Goal: Task Accomplishment & Management: Manage account settings

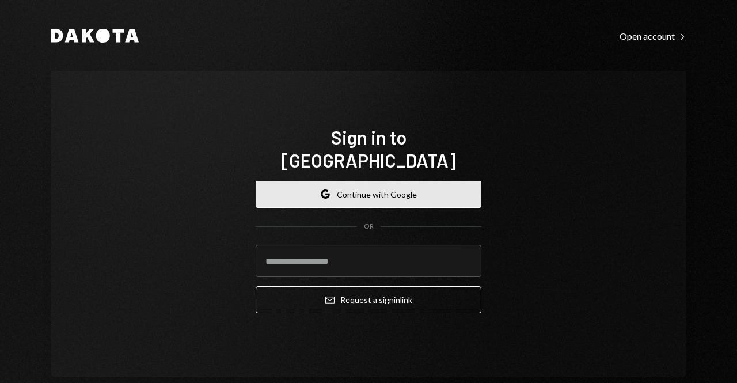
click at [438, 181] on button "Google Continue with Google" at bounding box center [369, 194] width 226 height 27
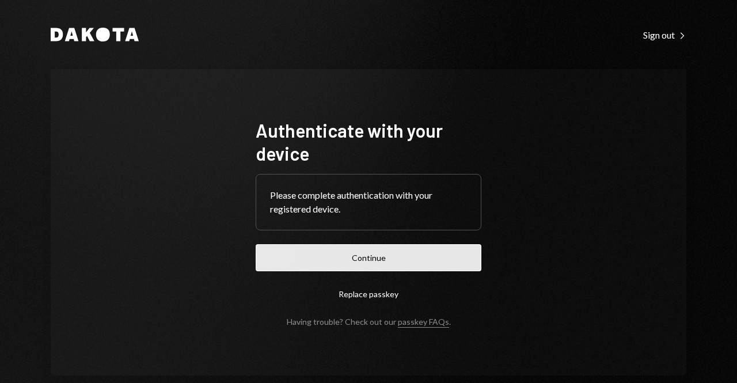
click at [364, 255] on button "Continue" at bounding box center [369, 257] width 226 height 27
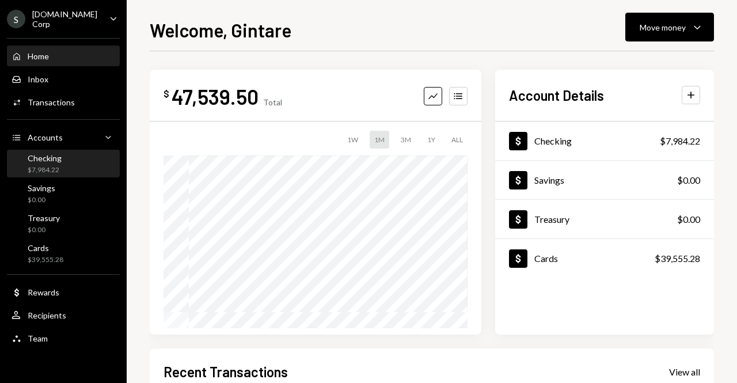
click at [86, 166] on div "Checking $7,984.22" at bounding box center [64, 164] width 104 height 22
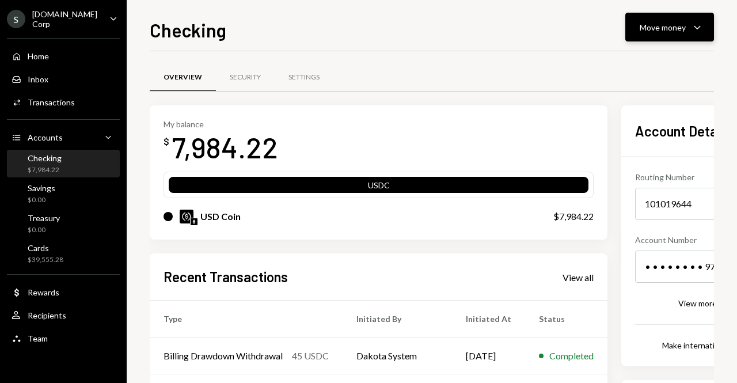
click at [639, 21] on button "Move money Caret Down" at bounding box center [670, 27] width 89 height 29
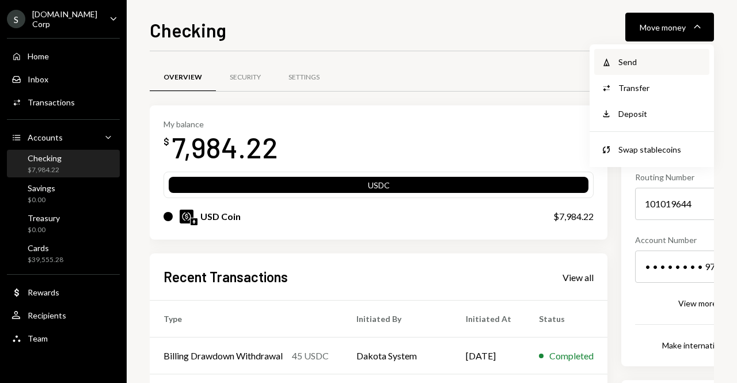
click at [635, 63] on div "Send" at bounding box center [661, 62] width 84 height 12
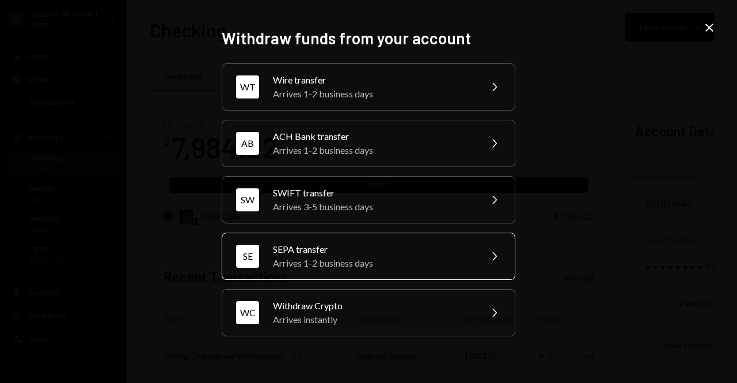
click at [322, 261] on div "Arrives 1-2 business days" at bounding box center [373, 263] width 200 height 14
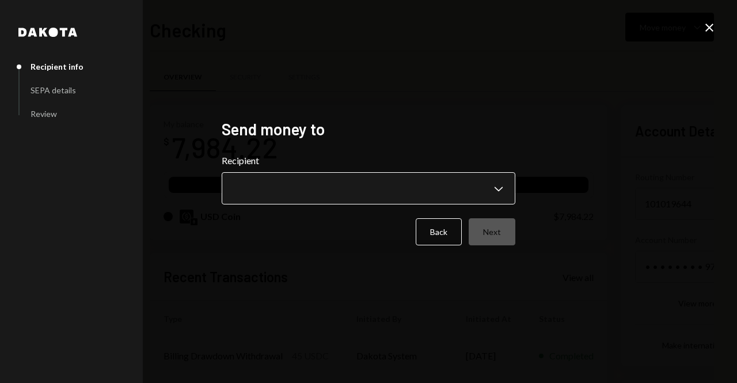
click at [354, 185] on body "S Sport.Fun Corp Caret Down Home Home Inbox Inbox Activities Transactions Accou…" at bounding box center [368, 191] width 737 height 383
drag, startPoint x: 715, startPoint y: 25, endPoint x: 684, endPoint y: 32, distance: 32.4
click at [715, 25] on icon "Close" at bounding box center [710, 28] width 14 height 14
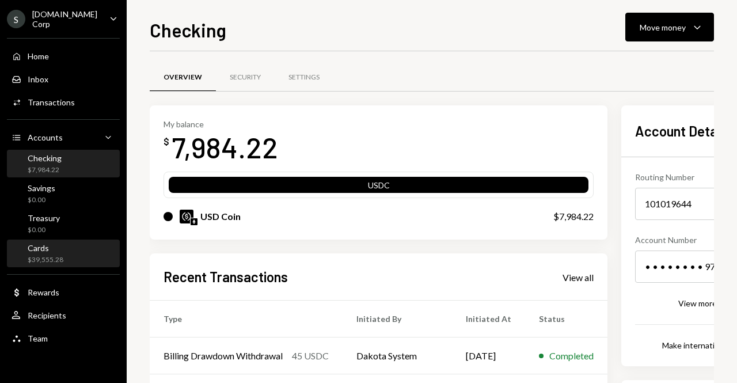
click at [62, 247] on div "Cards" at bounding box center [46, 248] width 36 height 10
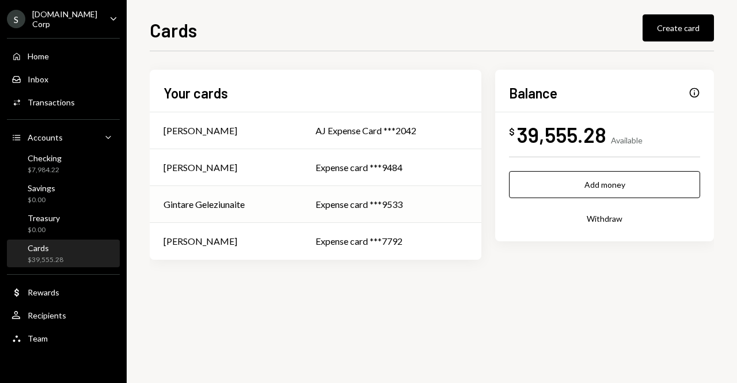
click at [221, 209] on div "Gintare Geleziunaite" at bounding box center [204, 205] width 81 height 14
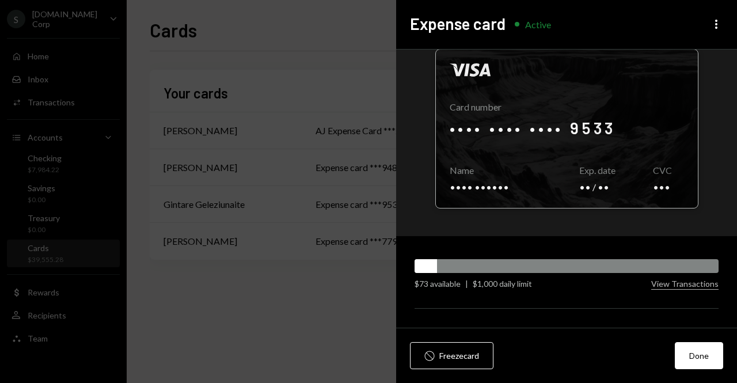
scroll to position [109, 0]
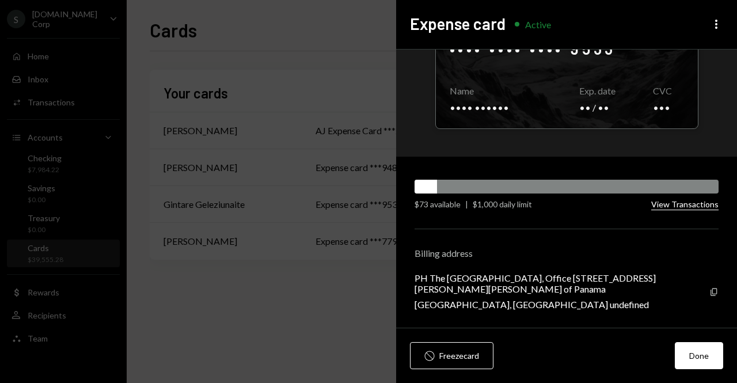
click at [688, 204] on button "View Transactions" at bounding box center [684, 204] width 67 height 11
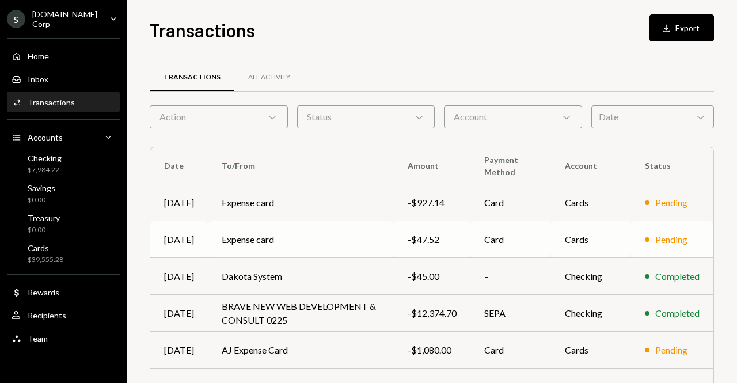
click at [567, 243] on td "Cards" at bounding box center [591, 239] width 80 height 37
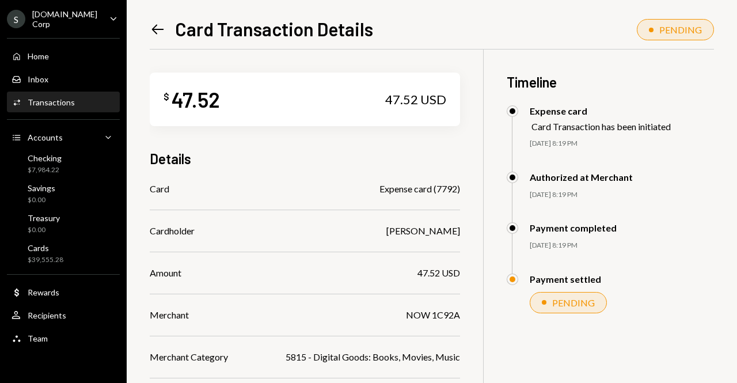
click at [150, 29] on icon "Left Arrow" at bounding box center [158, 29] width 16 height 16
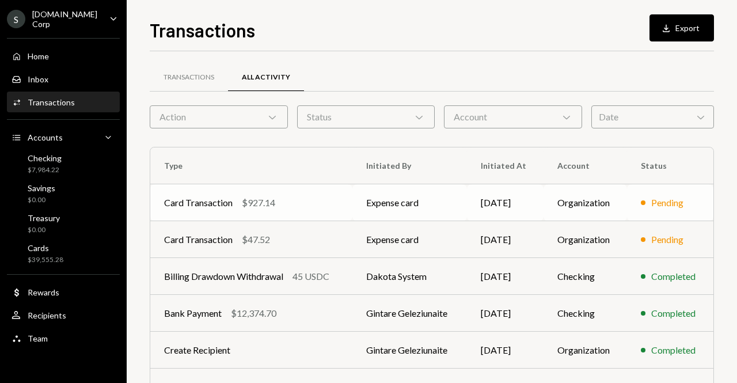
click at [306, 202] on div "Card Transaction $927.14" at bounding box center [251, 203] width 175 height 14
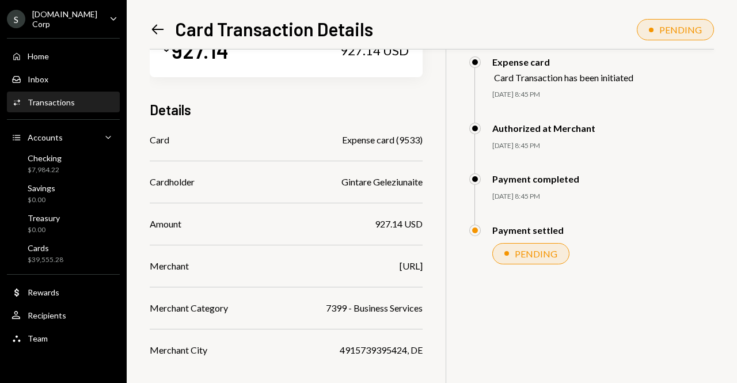
scroll to position [50, 0]
click at [150, 26] on icon "Left Arrow" at bounding box center [158, 29] width 16 height 16
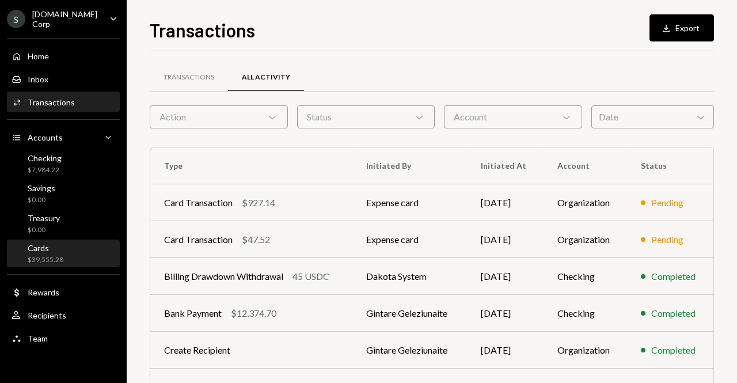
click at [54, 255] on div "$39,555.28" at bounding box center [46, 260] width 36 height 10
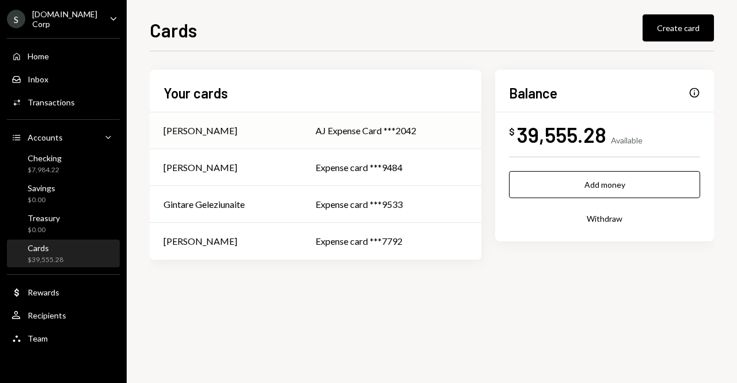
click at [232, 135] on div "AJ Romero" at bounding box center [226, 131] width 124 height 14
click at [216, 169] on div "Adam McIntee" at bounding box center [201, 168] width 74 height 14
click at [217, 209] on div "Gintare Geleziunaite" at bounding box center [204, 205] width 81 height 14
click at [179, 241] on div "[PERSON_NAME]" at bounding box center [201, 241] width 74 height 14
click at [227, 169] on div "[PERSON_NAME]" at bounding box center [226, 168] width 124 height 14
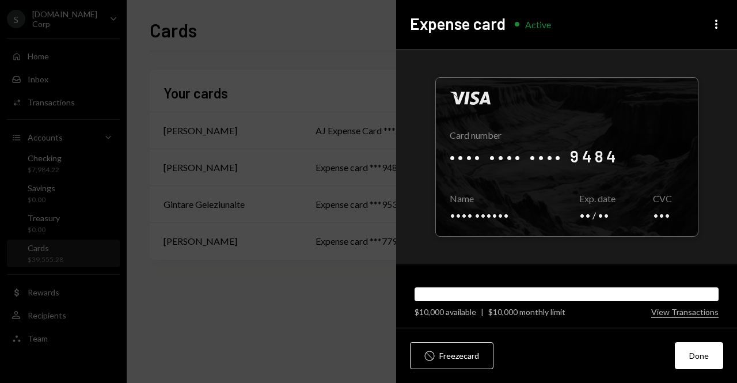
click at [723, 25] on div "Expense card Active More" at bounding box center [566, 24] width 341 height 49
click at [721, 25] on icon "More" at bounding box center [717, 24] width 14 height 14
click at [683, 73] on div "Edit limit" at bounding box center [682, 70] width 70 height 20
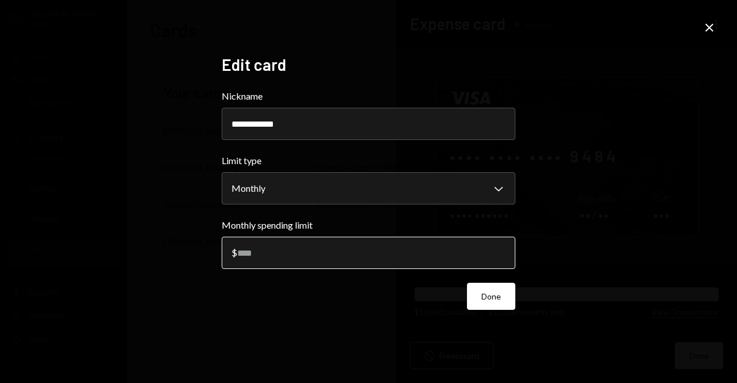
click at [245, 255] on input "*****" at bounding box center [369, 253] width 294 height 32
type input "*****"
click at [487, 294] on button "Done" at bounding box center [491, 296] width 48 height 27
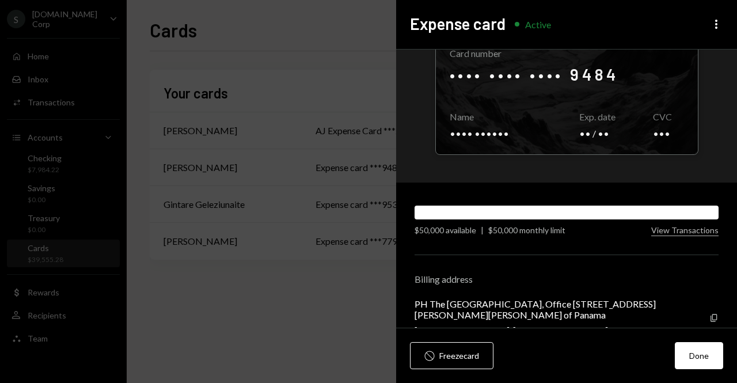
scroll to position [51, 0]
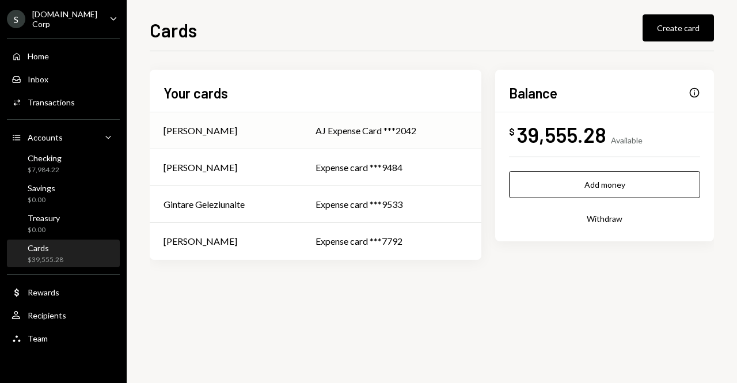
click at [202, 135] on div "[PERSON_NAME]" at bounding box center [201, 131] width 74 height 14
click at [197, 238] on div "[PERSON_NAME]" at bounding box center [201, 241] width 74 height 14
click at [192, 167] on div "[PERSON_NAME]" at bounding box center [201, 168] width 74 height 14
click at [192, 204] on div "Gintare Geleziunaite" at bounding box center [204, 205] width 81 height 14
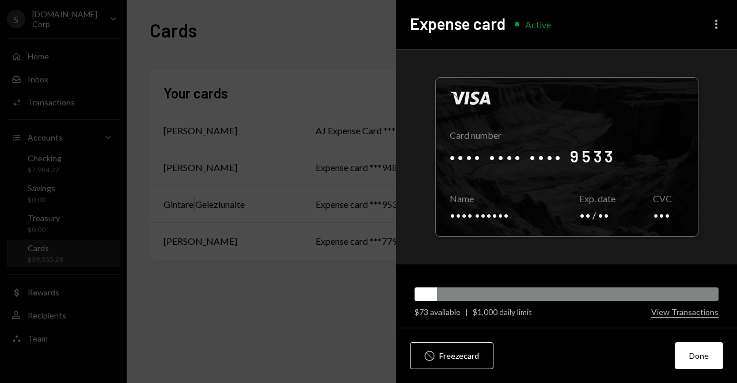
click at [715, 19] on icon "More" at bounding box center [717, 24] width 14 height 14
click at [685, 69] on div "Edit limit" at bounding box center [682, 70] width 70 height 20
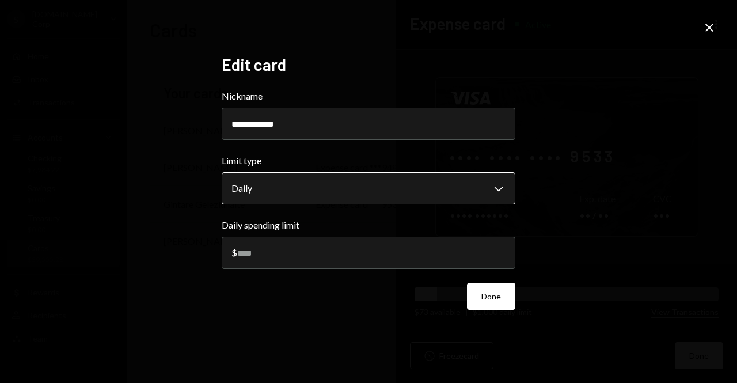
click at [272, 187] on body "**********" at bounding box center [368, 191] width 737 height 383
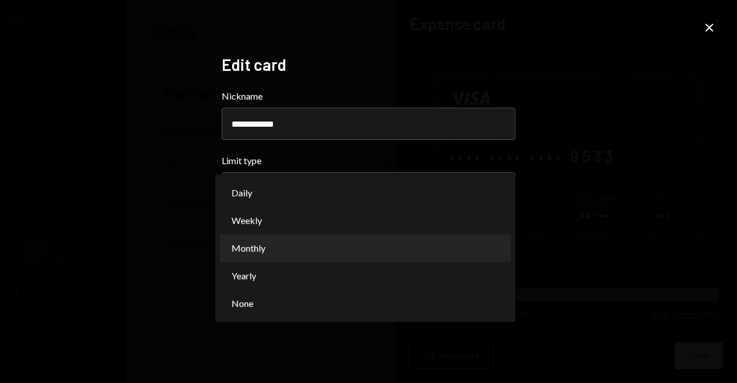
select select "**********"
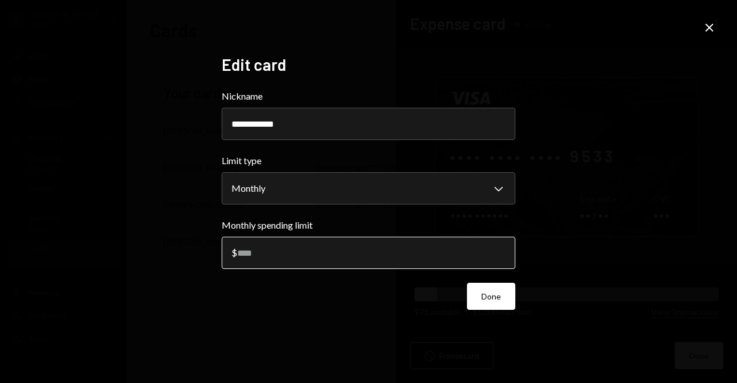
click at [240, 254] on input "****" at bounding box center [369, 253] width 294 height 32
type input "****"
click at [496, 291] on button "Done" at bounding box center [491, 296] width 48 height 27
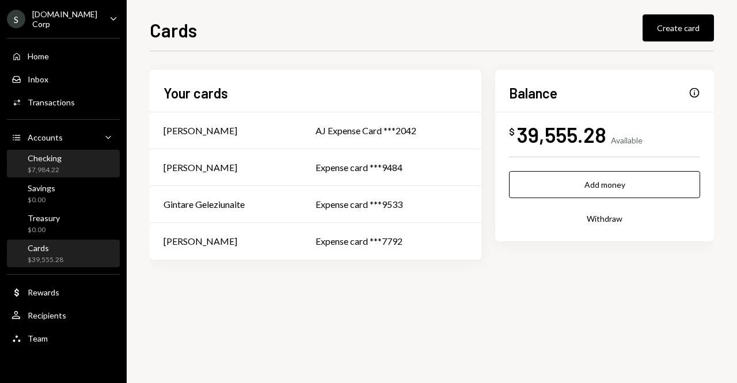
click at [57, 155] on div "Checking" at bounding box center [45, 158] width 34 height 10
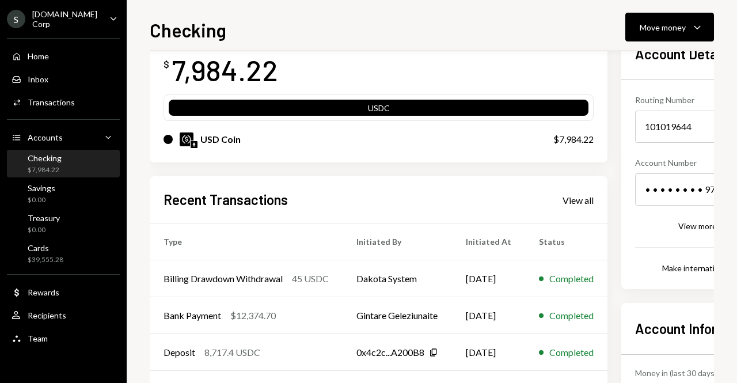
scroll to position [58, 0]
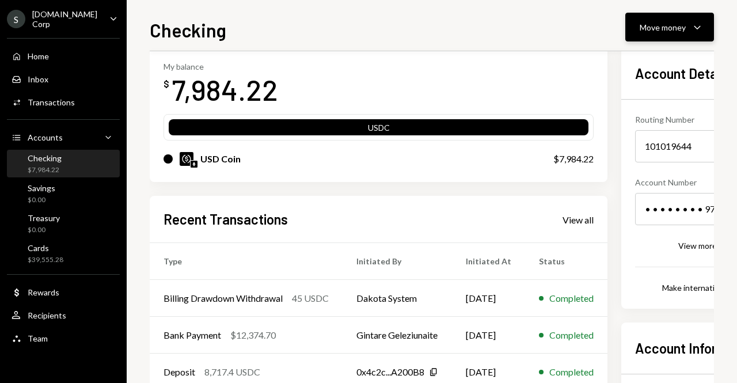
click at [639, 16] on button "Move money Caret Down" at bounding box center [670, 27] width 89 height 29
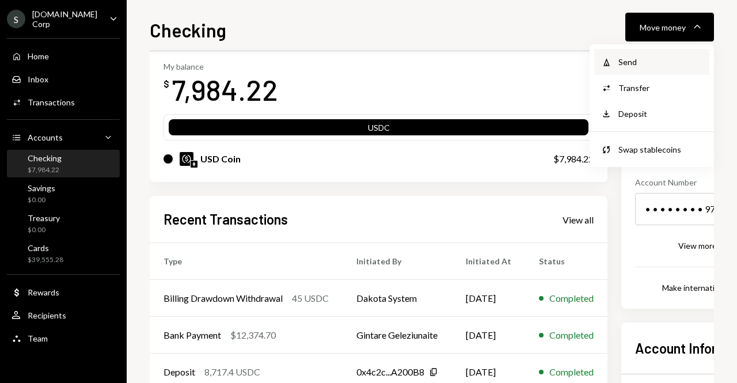
click at [642, 54] on div "Withdraw Send" at bounding box center [651, 62] width 115 height 26
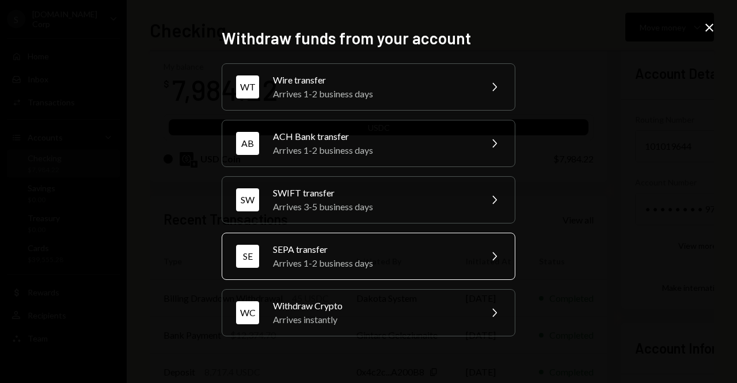
click at [298, 257] on div "Arrives 1-2 business days" at bounding box center [373, 263] width 200 height 14
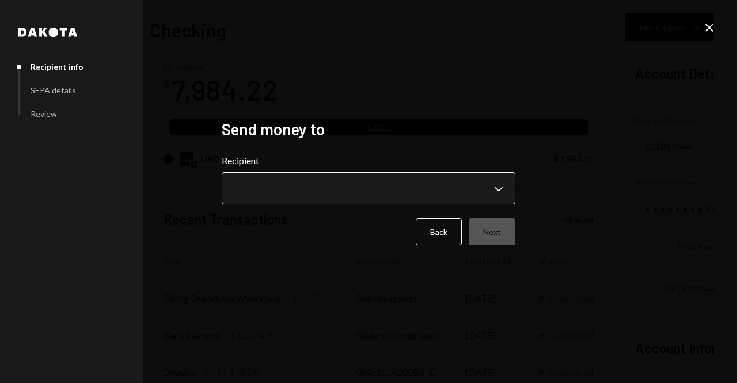
click at [268, 190] on body "S Sport.Fun Corp Caret Down Home Home Inbox Inbox Activities Transactions Accou…" at bounding box center [368, 191] width 737 height 383
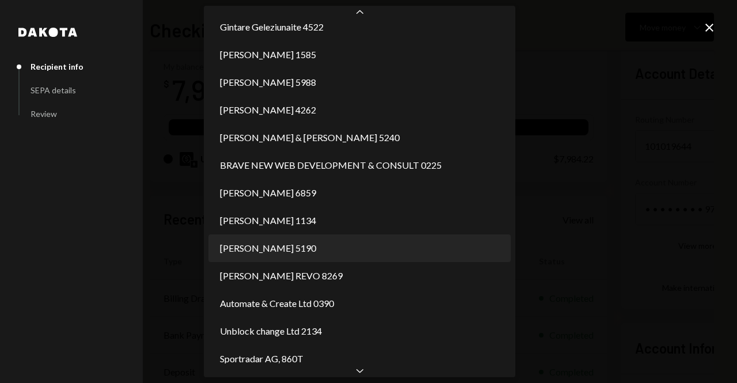
scroll to position [39, 0]
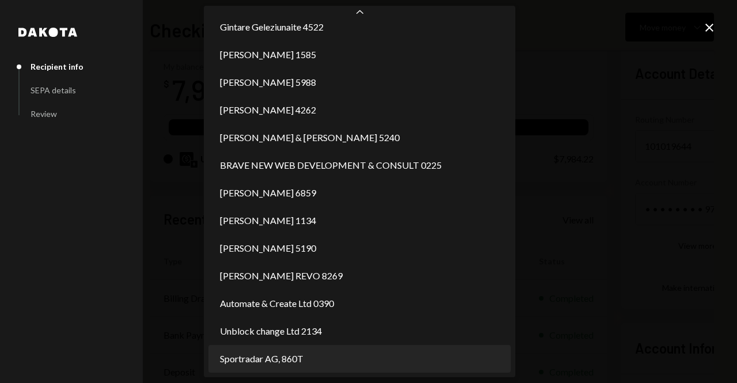
select select "**********"
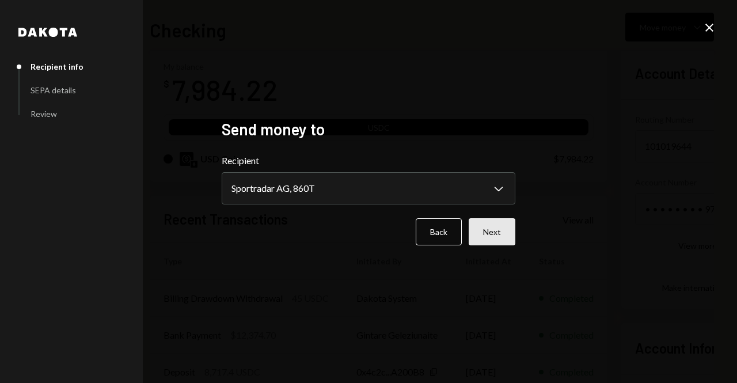
click at [484, 232] on button "Next" at bounding box center [492, 231] width 47 height 27
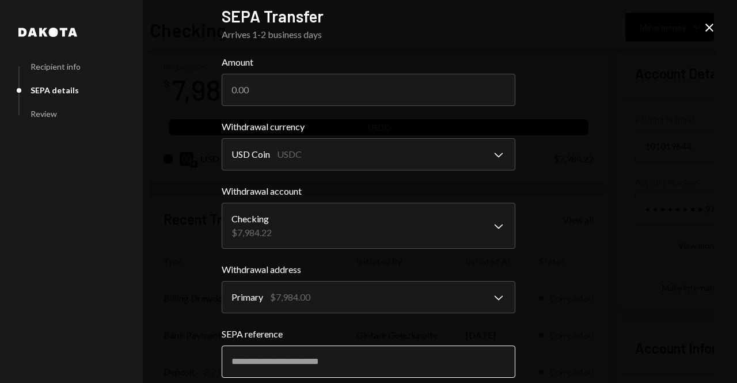
scroll to position [0, 0]
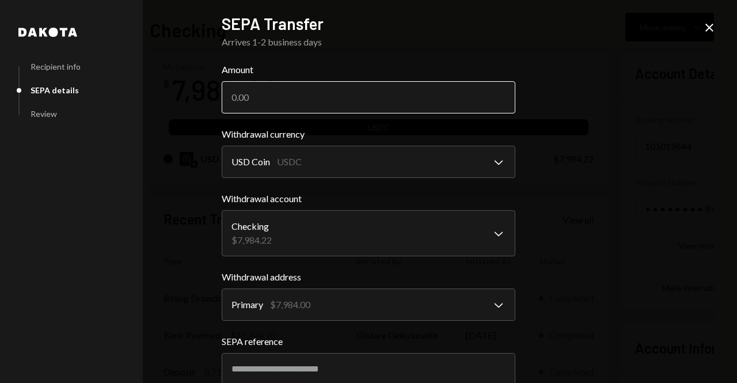
click at [296, 94] on input "Amount" at bounding box center [369, 97] width 294 height 32
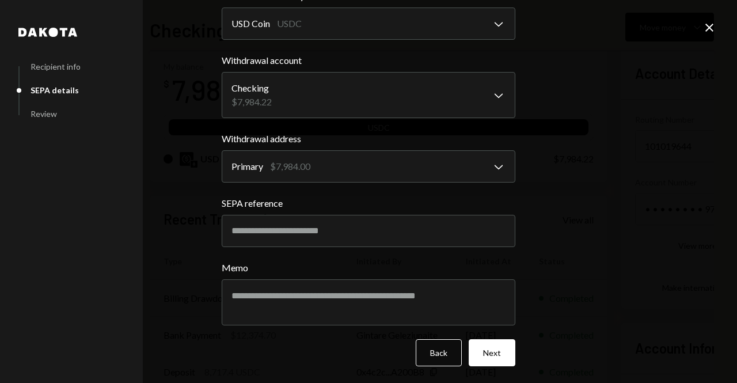
scroll to position [139, 0]
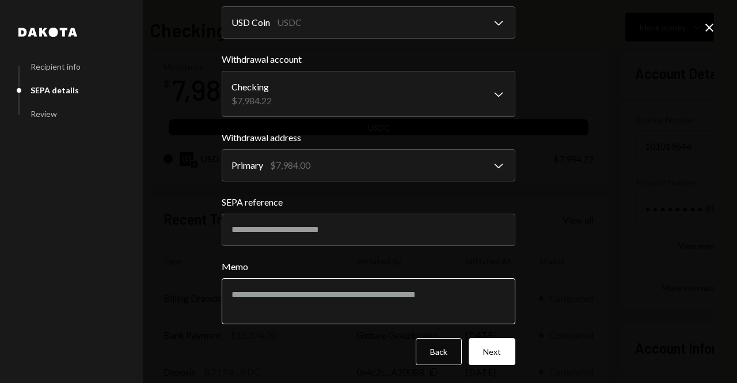
type input "3500"
click at [283, 299] on textarea "Memo" at bounding box center [369, 301] width 294 height 46
paste textarea "**********"
type textarea "**********"
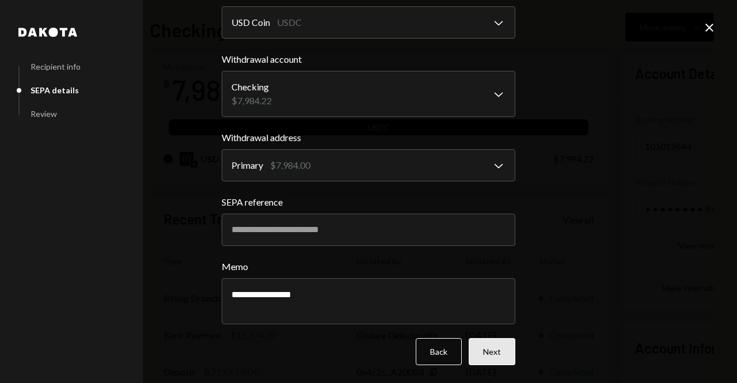
click at [503, 343] on button "Next" at bounding box center [492, 351] width 47 height 27
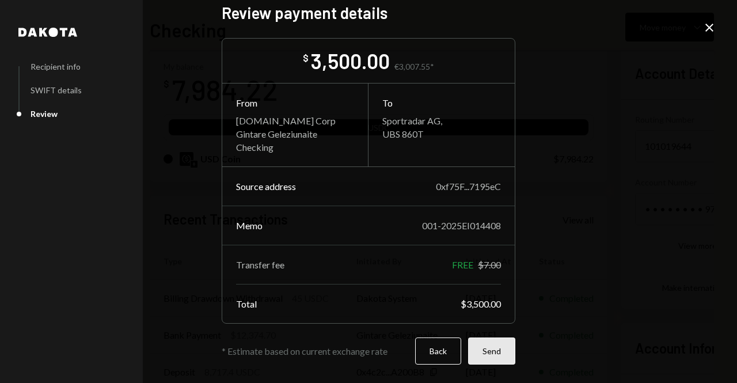
click at [487, 353] on button "Send" at bounding box center [491, 351] width 47 height 27
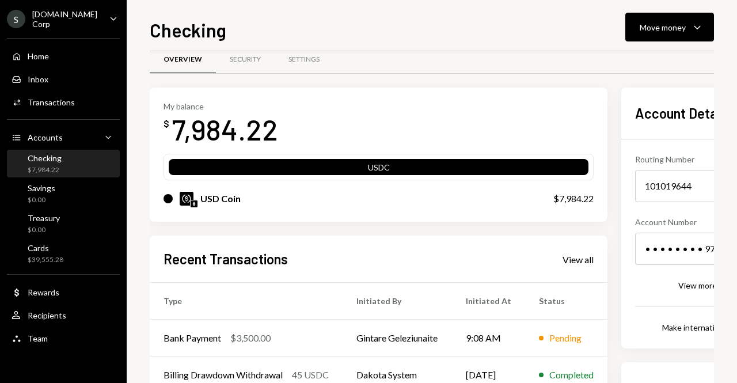
scroll to position [16, 0]
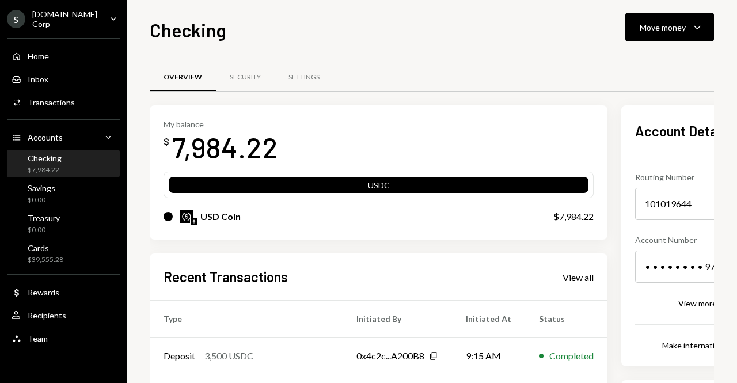
click at [67, 155] on div "Checking $7,984.22" at bounding box center [64, 164] width 104 height 22
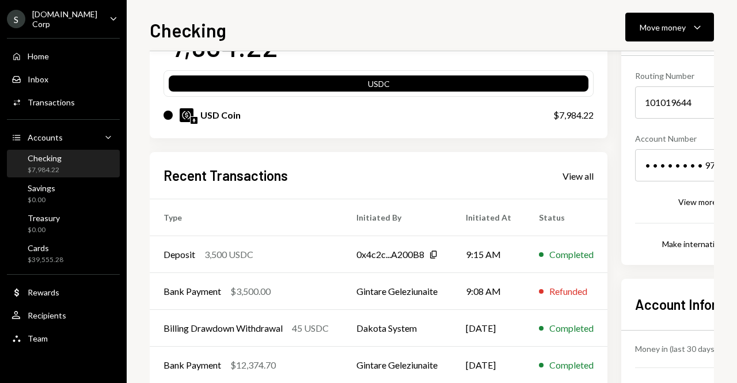
scroll to position [115, 0]
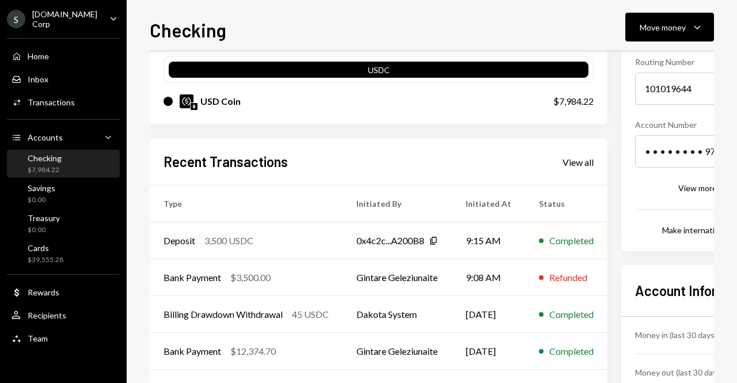
click at [233, 242] on div "3,500 USDC" at bounding box center [228, 241] width 49 height 14
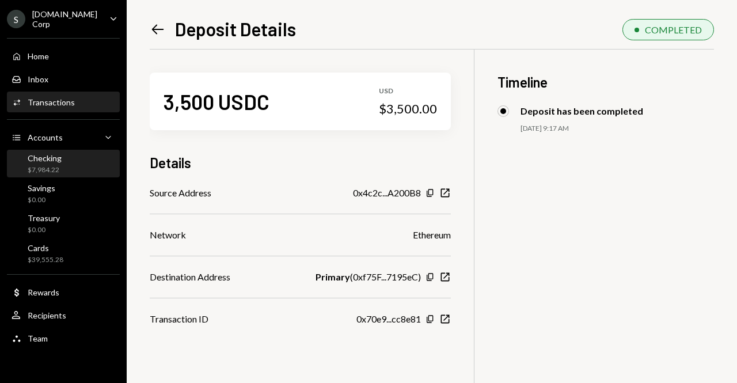
click at [55, 165] on div "$7,984.22" at bounding box center [45, 170] width 34 height 10
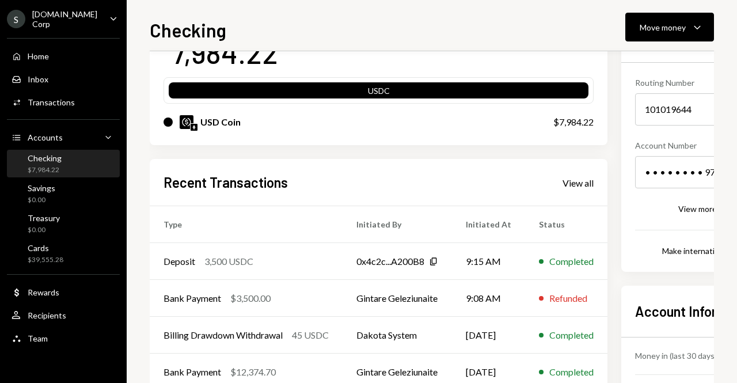
scroll to position [188, 0]
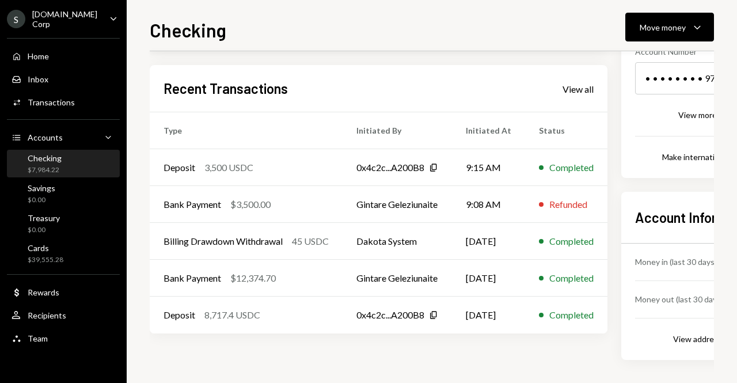
click at [61, 160] on div "Checking $7,984.22" at bounding box center [64, 164] width 104 height 22
click at [78, 245] on div "Cards $39,555.28" at bounding box center [64, 254] width 104 height 22
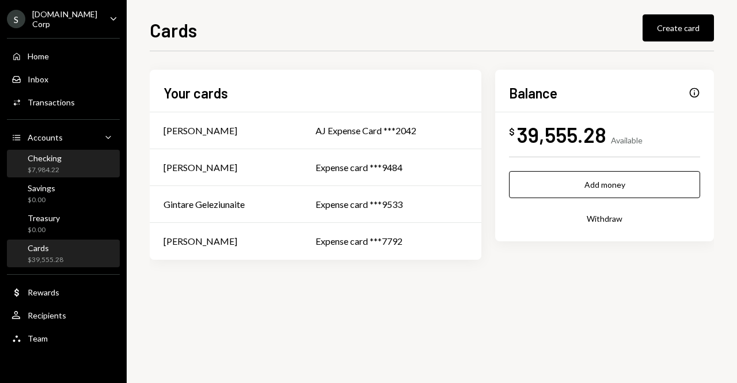
click at [69, 161] on div "Checking $7,984.22" at bounding box center [64, 164] width 104 height 22
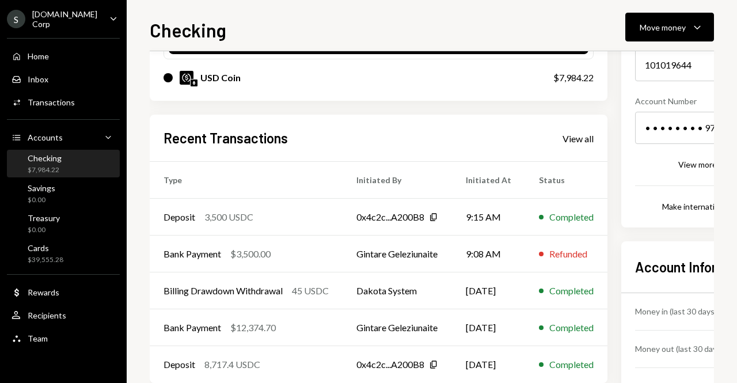
scroll to position [173, 0]
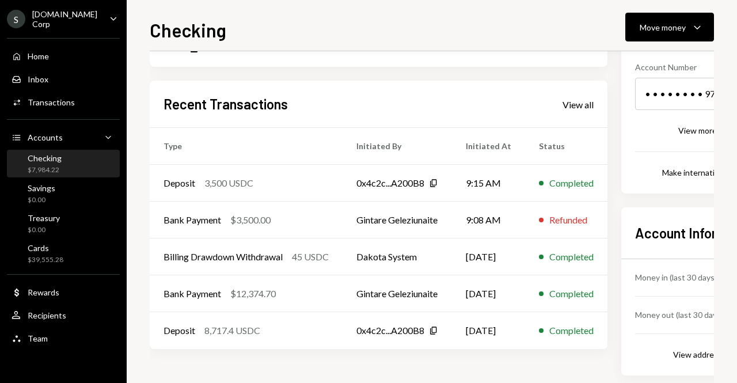
click at [590, 98] on link "View all" at bounding box center [578, 104] width 31 height 13
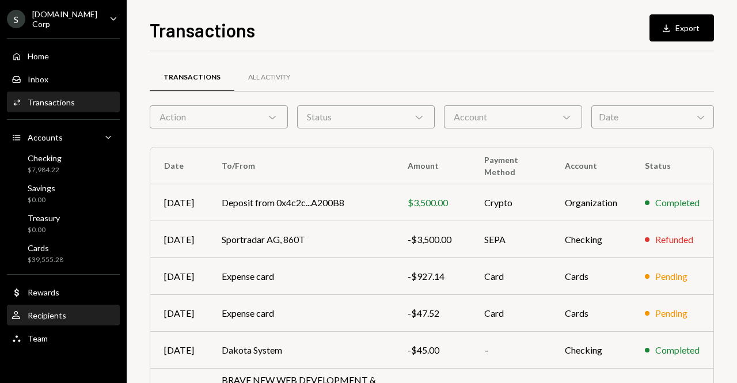
click at [58, 318] on div "Recipients" at bounding box center [47, 315] width 39 height 10
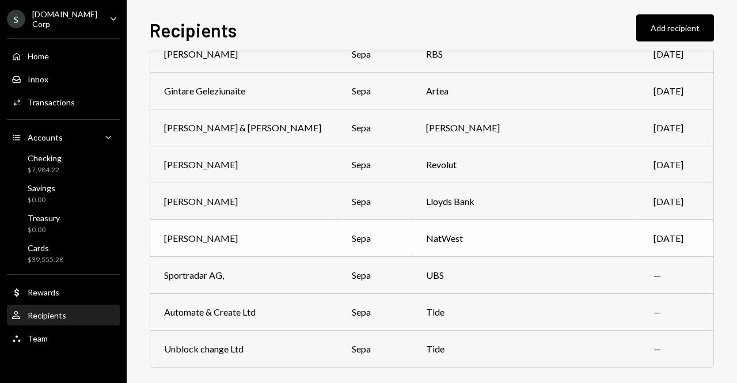
scroll to position [301, 0]
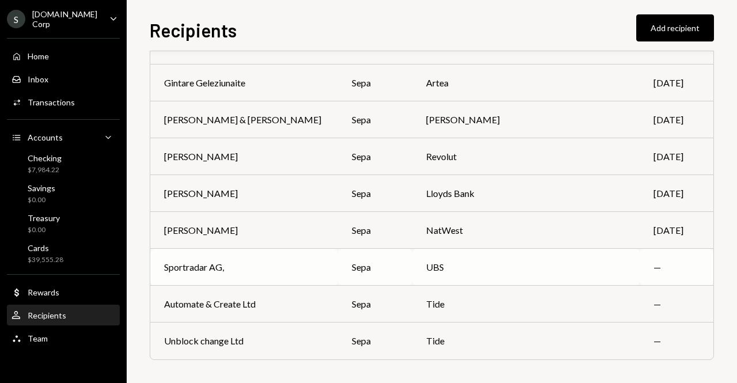
drag, startPoint x: 617, startPoint y: 265, endPoint x: 388, endPoint y: 255, distance: 230.0
click at [388, 255] on td "sepa" at bounding box center [375, 267] width 75 height 37
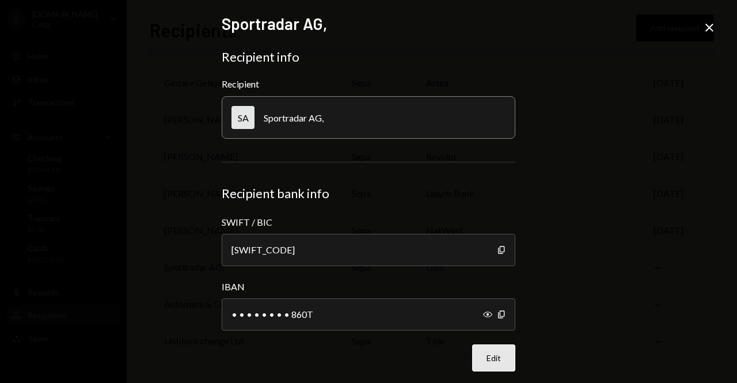
click at [491, 361] on button "Edit" at bounding box center [493, 357] width 43 height 27
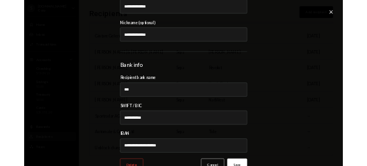
scroll to position [115, 0]
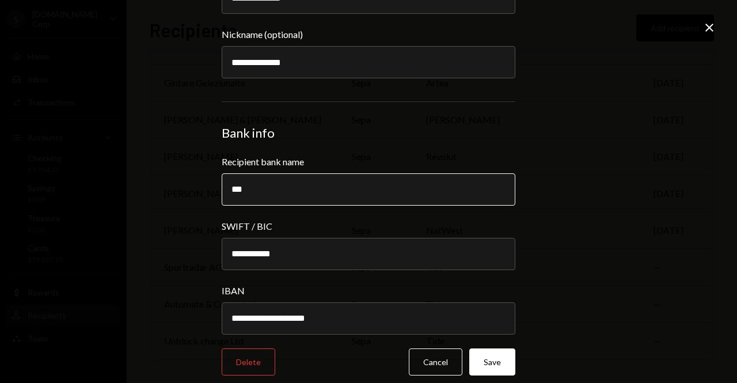
click at [287, 192] on input "***" at bounding box center [369, 189] width 294 height 32
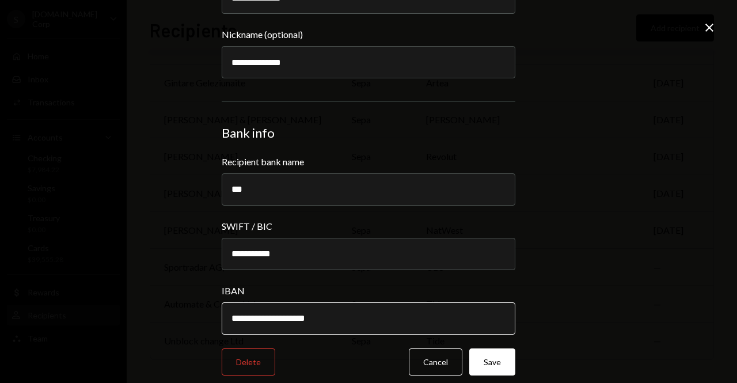
click at [229, 319] on input "**********" at bounding box center [369, 318] width 294 height 32
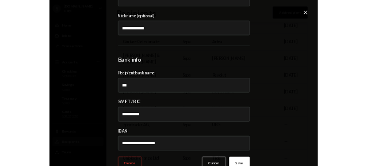
scroll to position [325, 0]
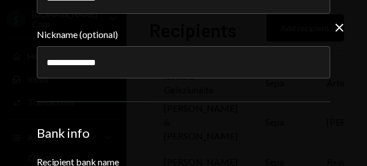
click at [145, 135] on div "Bank info" at bounding box center [184, 133] width 294 height 16
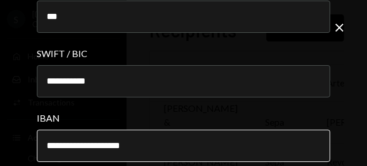
scroll to position [173, 0]
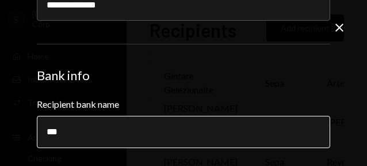
click at [96, 132] on input "***" at bounding box center [184, 132] width 294 height 32
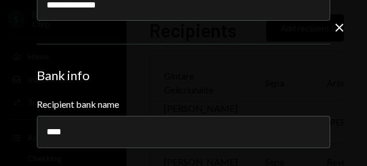
drag, startPoint x: 84, startPoint y: 137, endPoint x: 28, endPoint y: 138, distance: 55.3
click at [29, 138] on div "**********" at bounding box center [183, 83] width 367 height 166
paste input "**********"
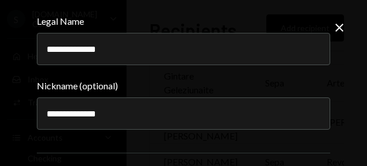
scroll to position [58, 0]
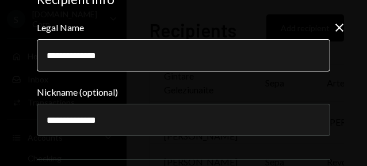
type input "**********"
click at [130, 60] on input "**********" at bounding box center [184, 55] width 294 height 32
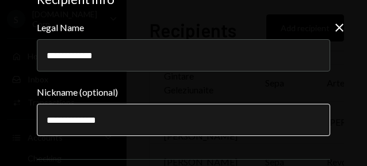
type input "**********"
click at [118, 126] on input "**********" at bounding box center [184, 120] width 294 height 32
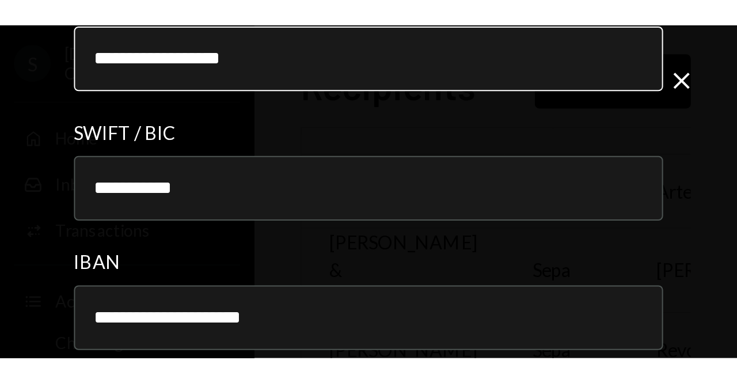
scroll to position [343, 0]
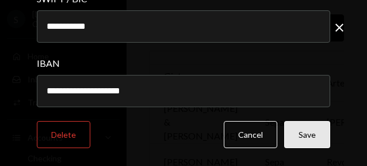
type input "**********"
click at [308, 136] on button "Save" at bounding box center [308, 134] width 46 height 27
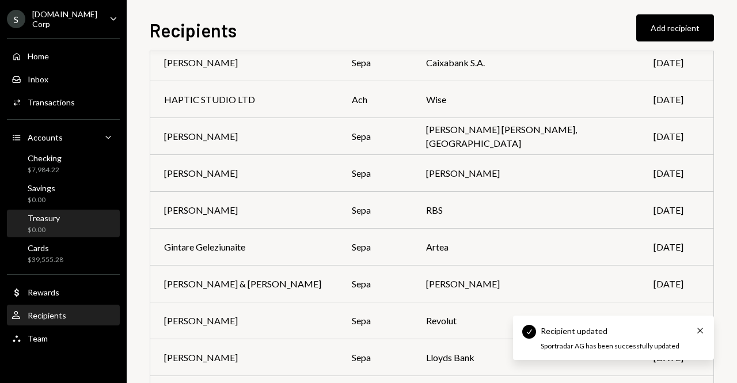
scroll to position [128, 0]
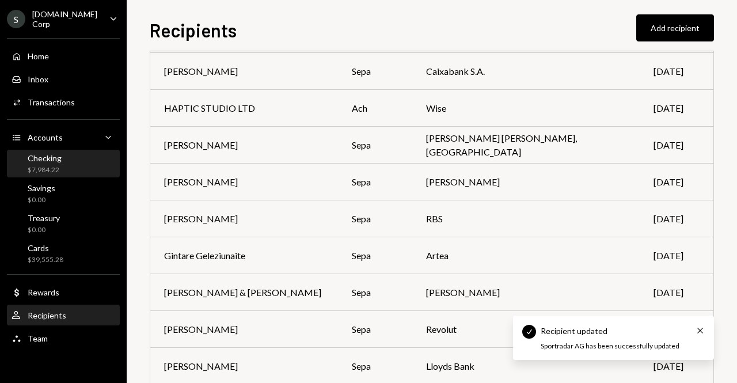
click at [84, 159] on div "Checking $7,984.22" at bounding box center [64, 164] width 104 height 22
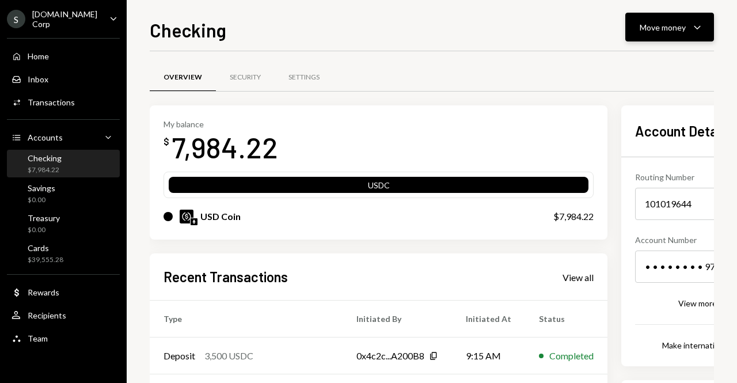
click at [653, 21] on div "Move money Caret Down" at bounding box center [670, 27] width 60 height 14
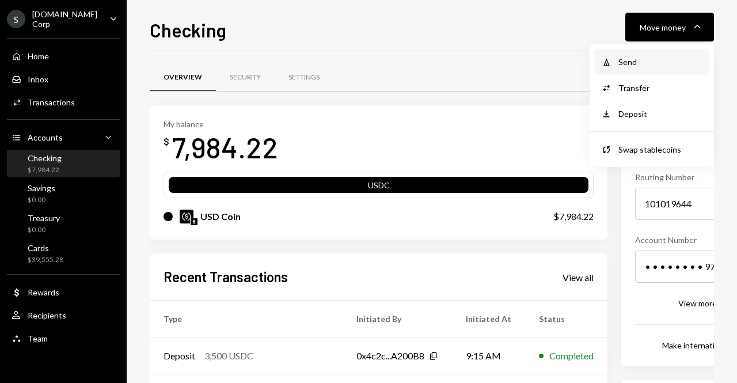
click at [638, 70] on div "Withdraw Send" at bounding box center [651, 62] width 115 height 26
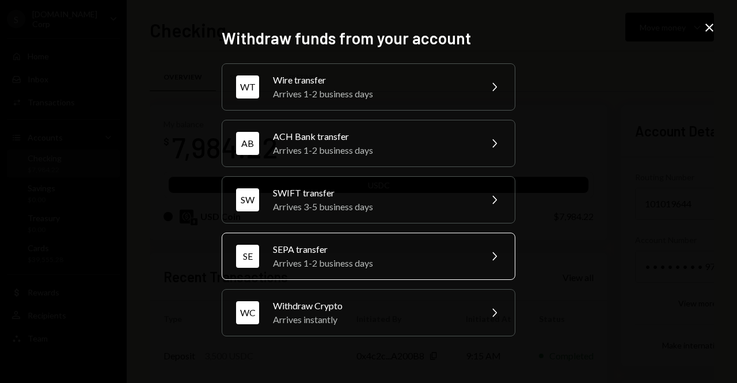
click at [347, 258] on div "Arrives 1-2 business days" at bounding box center [373, 263] width 200 height 14
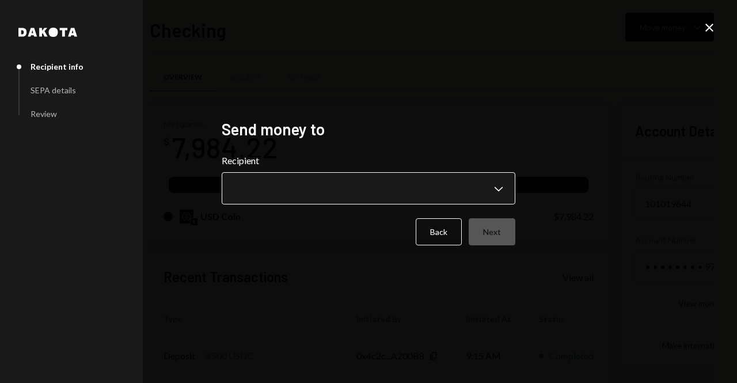
click at [445, 191] on body "S Sport.Fun Corp Caret Down Home Home Inbox Inbox Activities Transactions Accou…" at bounding box center [368, 191] width 737 height 383
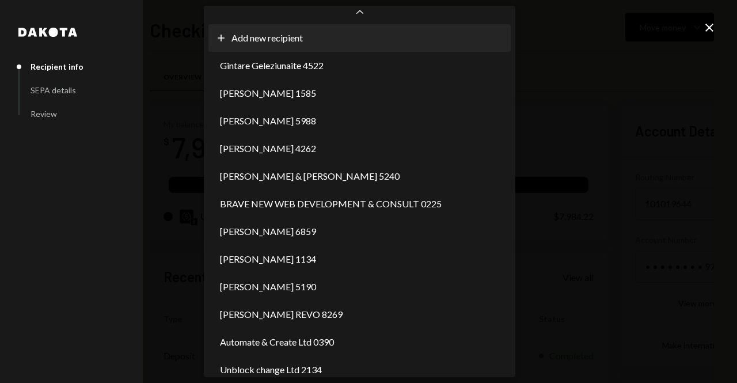
scroll to position [39, 0]
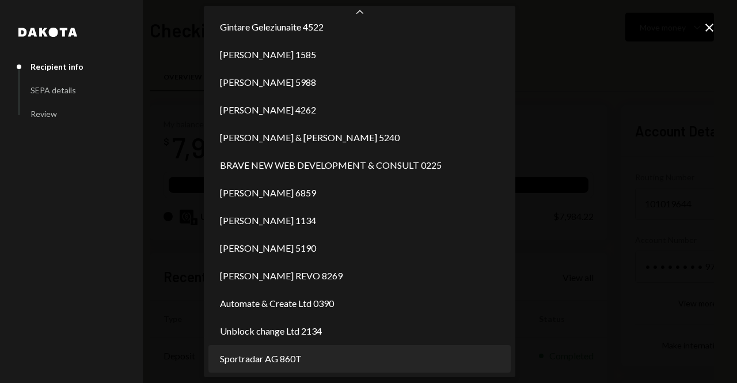
select select "**********"
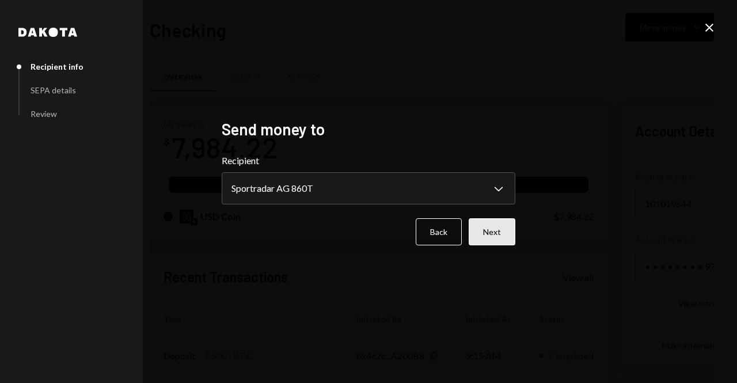
click at [492, 236] on button "Next" at bounding box center [492, 231] width 47 height 27
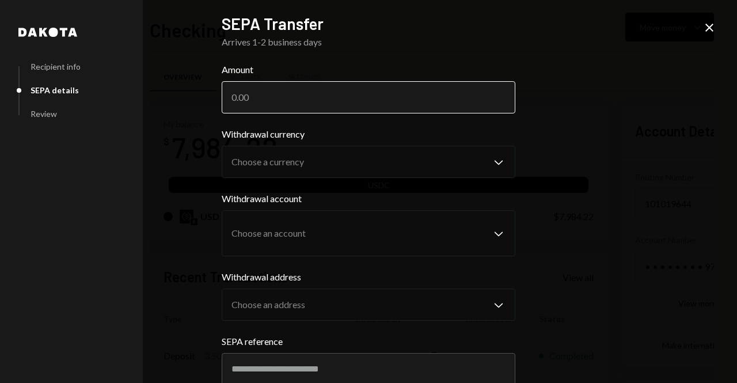
click at [308, 97] on input "Amount" at bounding box center [369, 97] width 294 height 32
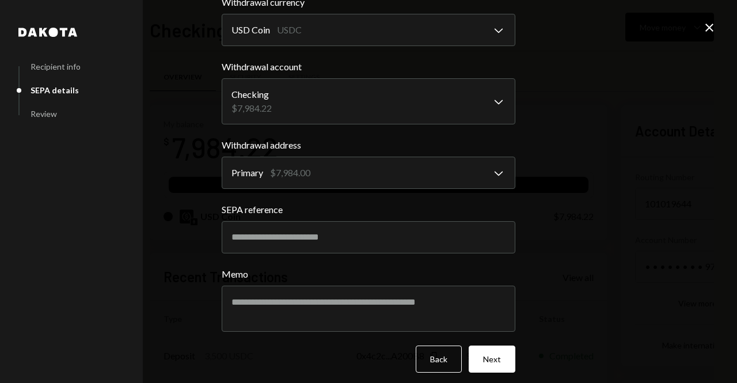
scroll to position [139, 0]
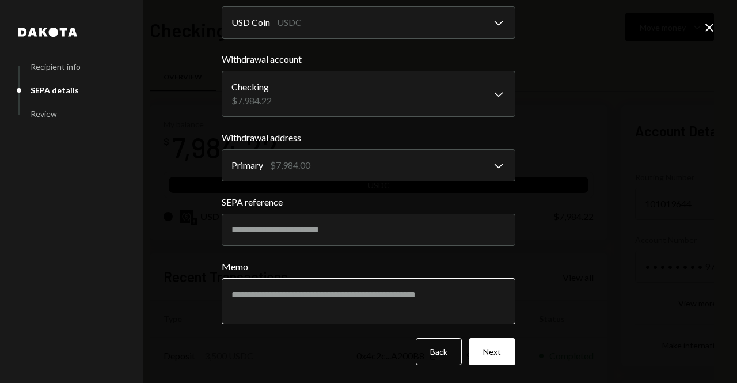
type input "3500"
click at [375, 291] on textarea "Memo" at bounding box center [369, 301] width 294 height 46
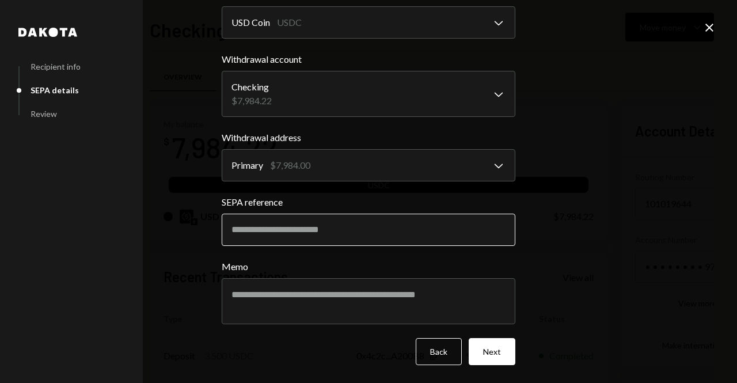
drag, startPoint x: 271, startPoint y: 234, endPoint x: 262, endPoint y: 226, distance: 12.2
click at [271, 234] on input "SEPA reference" at bounding box center [369, 230] width 294 height 32
type input "**********"
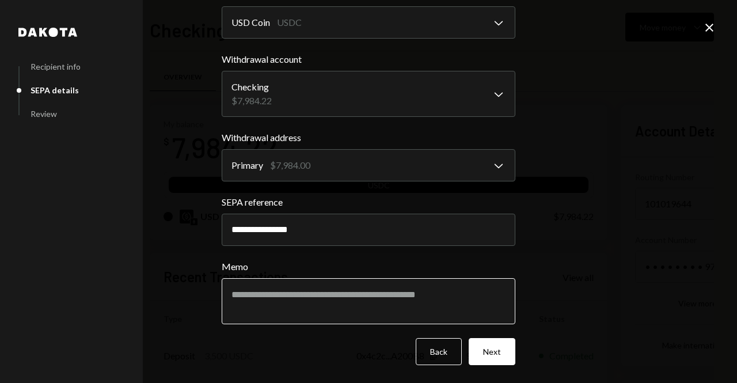
click at [464, 306] on textarea "Memo" at bounding box center [369, 301] width 294 height 46
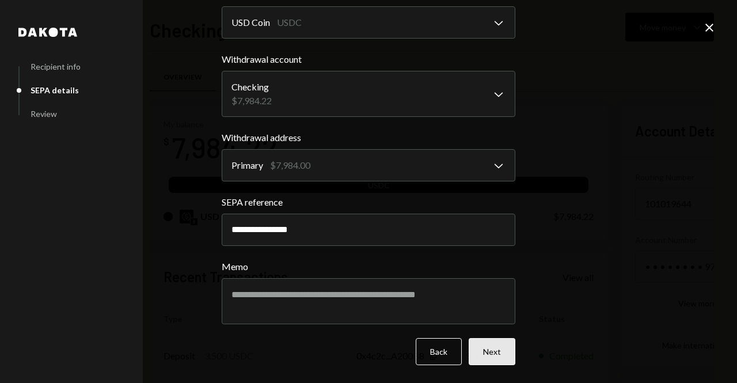
click at [491, 352] on button "Next" at bounding box center [492, 351] width 47 height 27
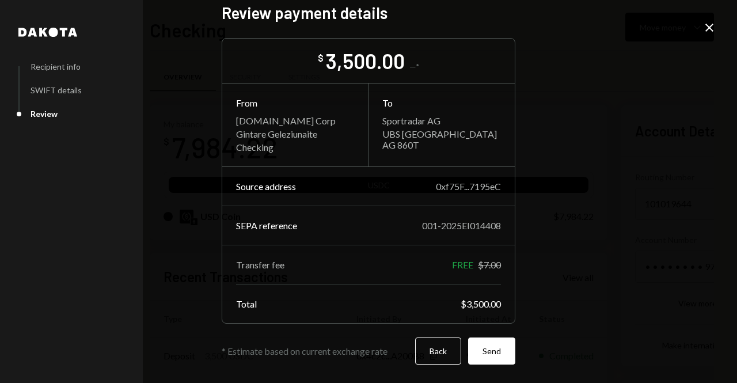
scroll to position [13, 0]
click at [497, 351] on button "Send" at bounding box center [491, 351] width 47 height 27
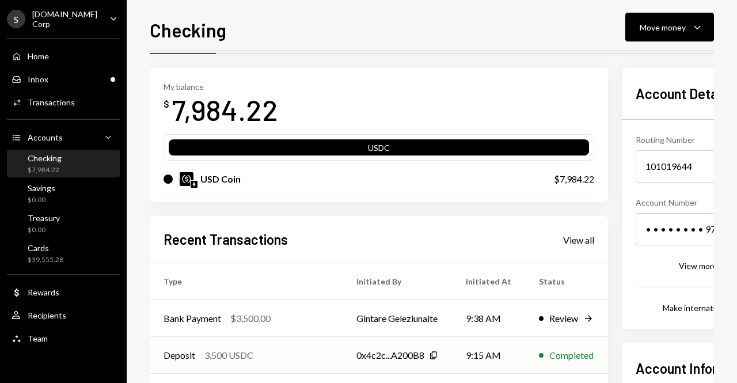
scroll to position [173, 0]
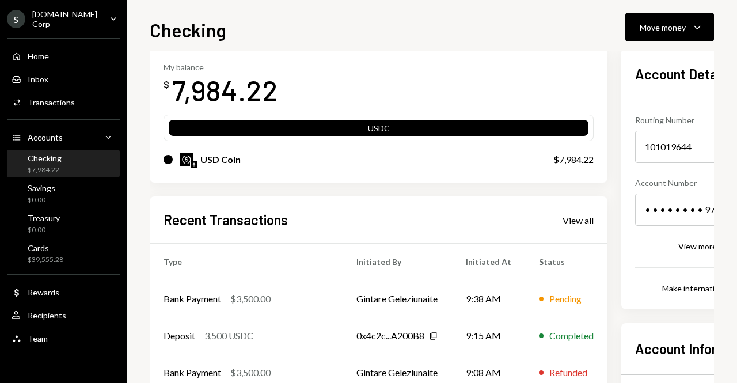
scroll to position [58, 0]
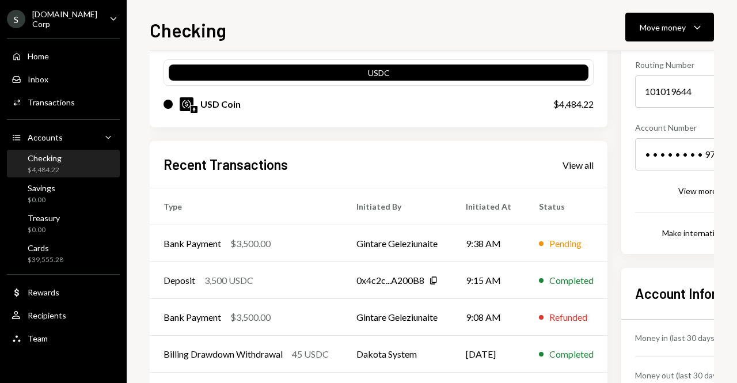
scroll to position [115, 0]
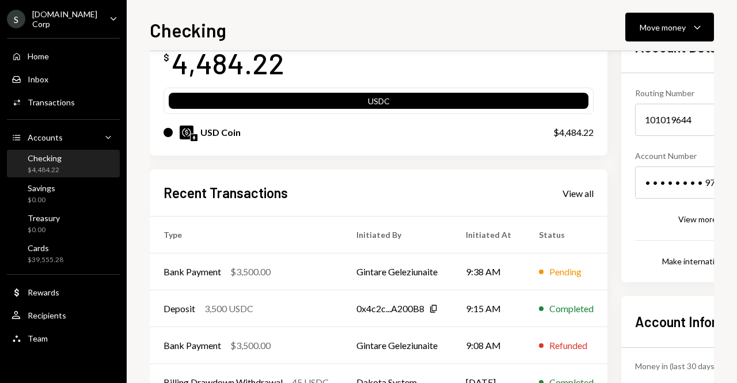
scroll to position [115, 0]
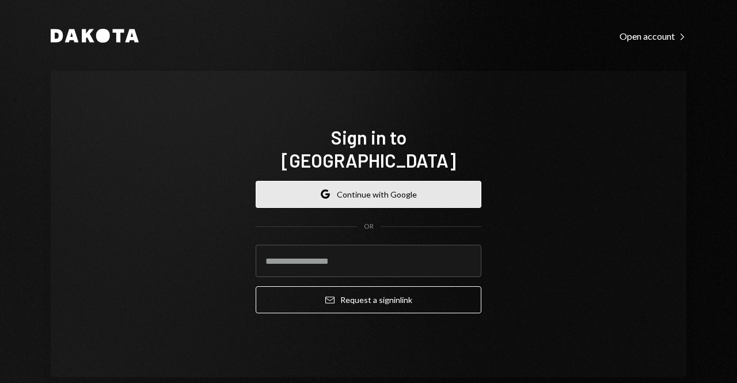
click at [426, 181] on button "Google Continue with Google" at bounding box center [369, 194] width 226 height 27
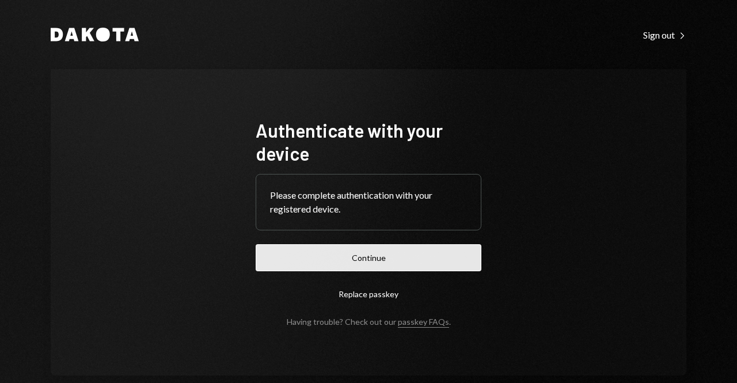
click at [306, 264] on button "Continue" at bounding box center [369, 257] width 226 height 27
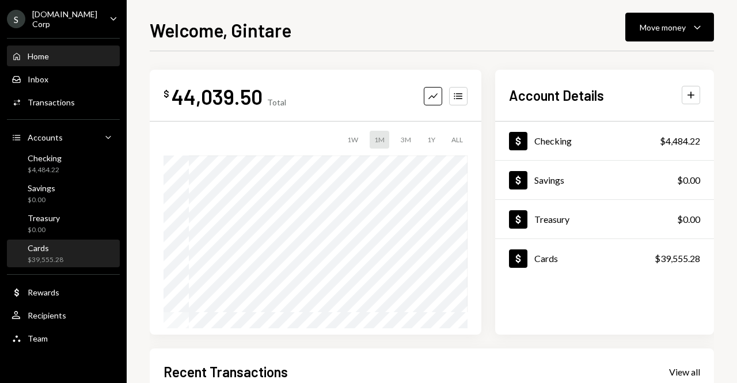
click at [77, 252] on div "Cards $39,555.28" at bounding box center [64, 254] width 104 height 22
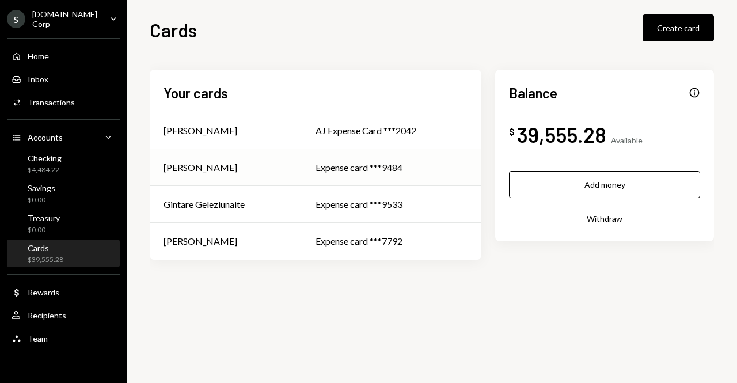
click at [330, 175] on td "Expense card ***9484" at bounding box center [392, 167] width 180 height 37
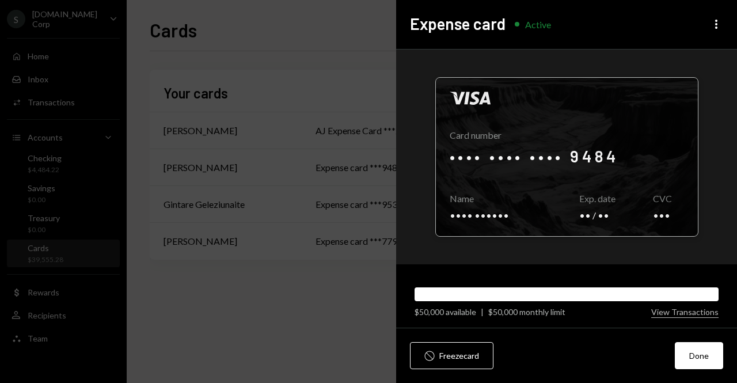
click at [656, 144] on div at bounding box center [567, 157] width 262 height 158
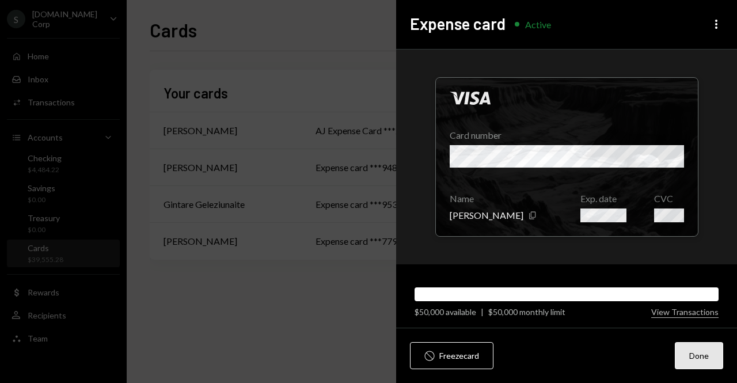
click at [692, 353] on button "Done" at bounding box center [699, 355] width 48 height 27
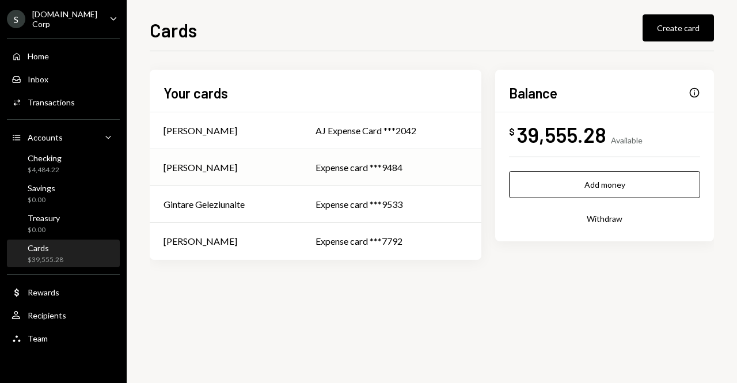
click at [343, 171] on div "Expense card ***9484" at bounding box center [392, 168] width 152 height 14
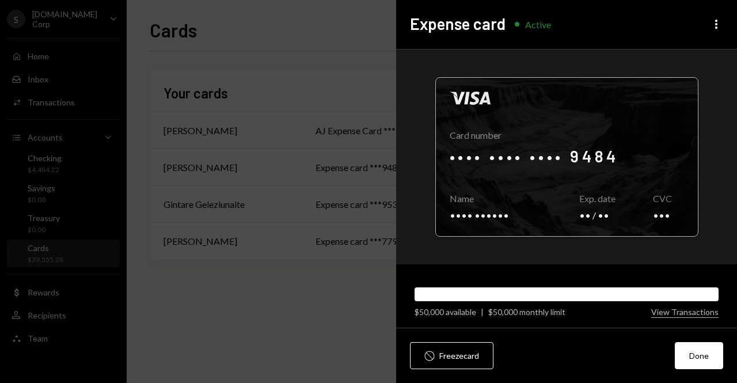
click at [677, 209] on div at bounding box center [567, 157] width 262 height 158
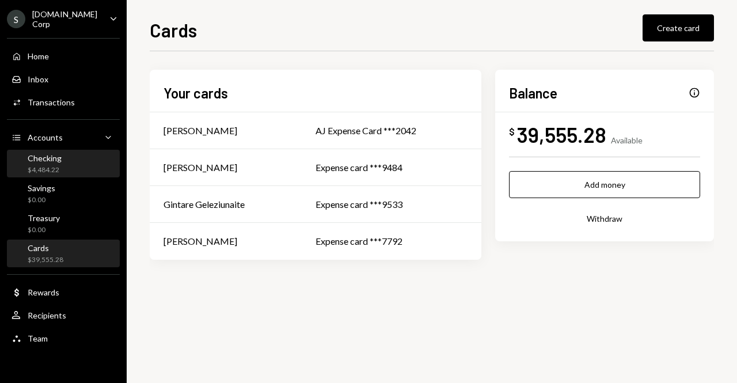
click at [54, 161] on div "Checking" at bounding box center [45, 158] width 34 height 10
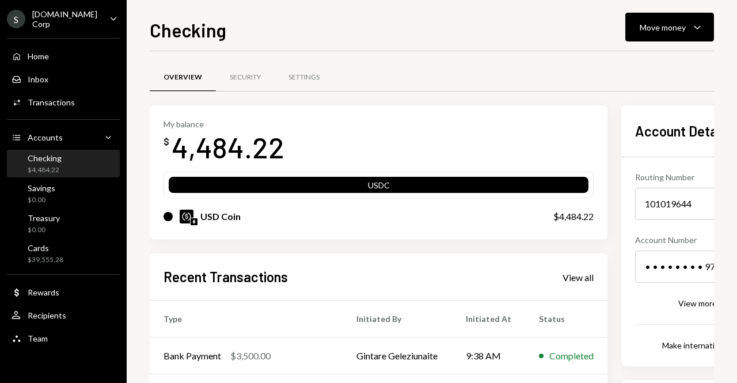
scroll to position [188, 0]
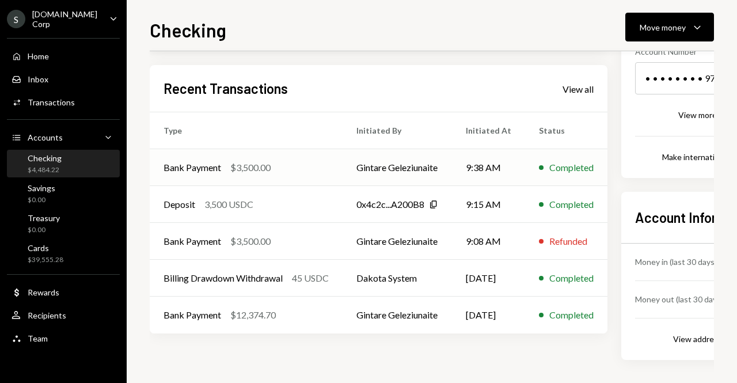
click at [525, 171] on td "9:38 AM" at bounding box center [488, 167] width 73 height 37
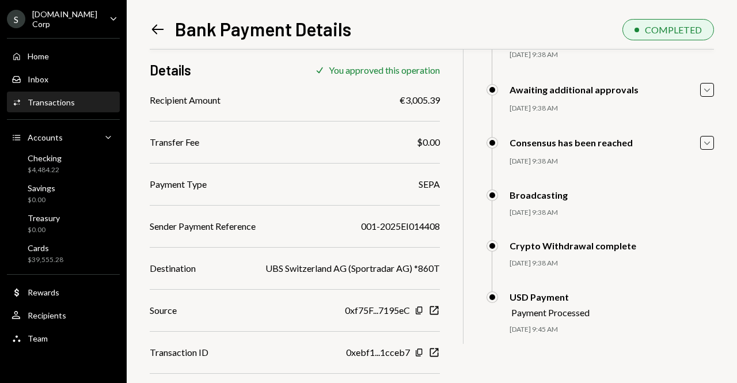
scroll to position [107, 0]
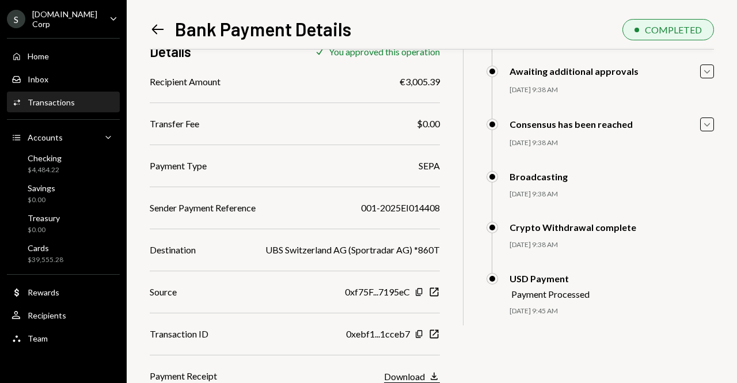
click at [411, 375] on div "Download" at bounding box center [404, 376] width 41 height 11
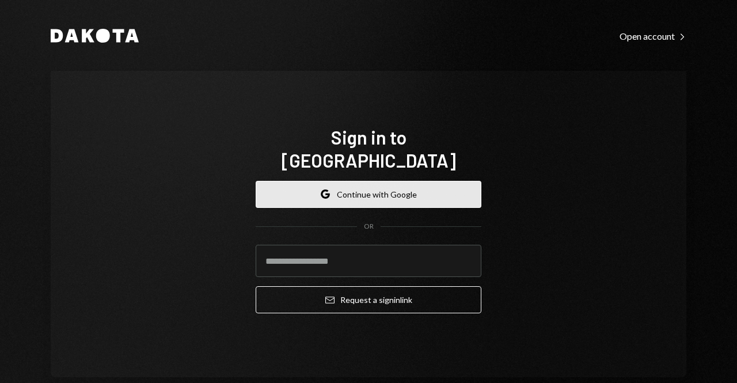
click at [395, 181] on button "Google Continue with Google" at bounding box center [369, 194] width 226 height 27
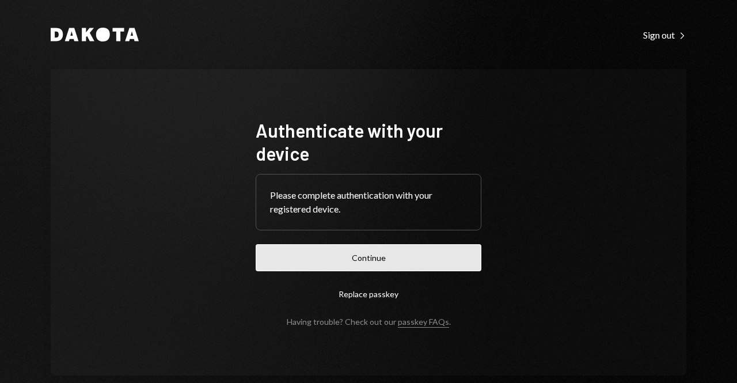
click at [342, 259] on button "Continue" at bounding box center [369, 257] width 226 height 27
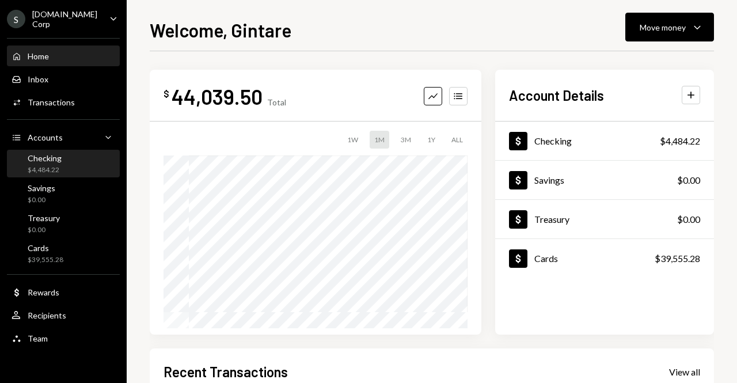
click at [70, 160] on div "Checking $4,484.22" at bounding box center [64, 164] width 104 height 22
